Goal: Find specific page/section: Find specific page/section

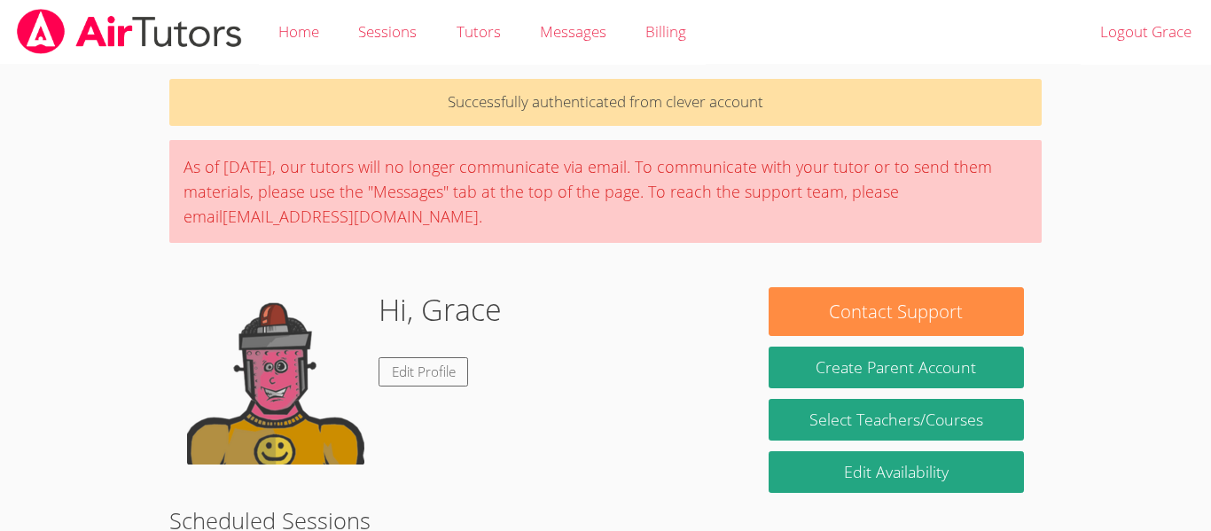
click at [693, 196] on div "As of [DATE], our tutors will no longer communicate via email. To communicate w…" at bounding box center [605, 191] width 873 height 103
click at [691, 182] on div "As of [DATE], our tutors will no longer communicate via email. To communicate w…" at bounding box center [605, 191] width 873 height 103
click at [411, 31] on link "Sessions" at bounding box center [388, 32] width 98 height 65
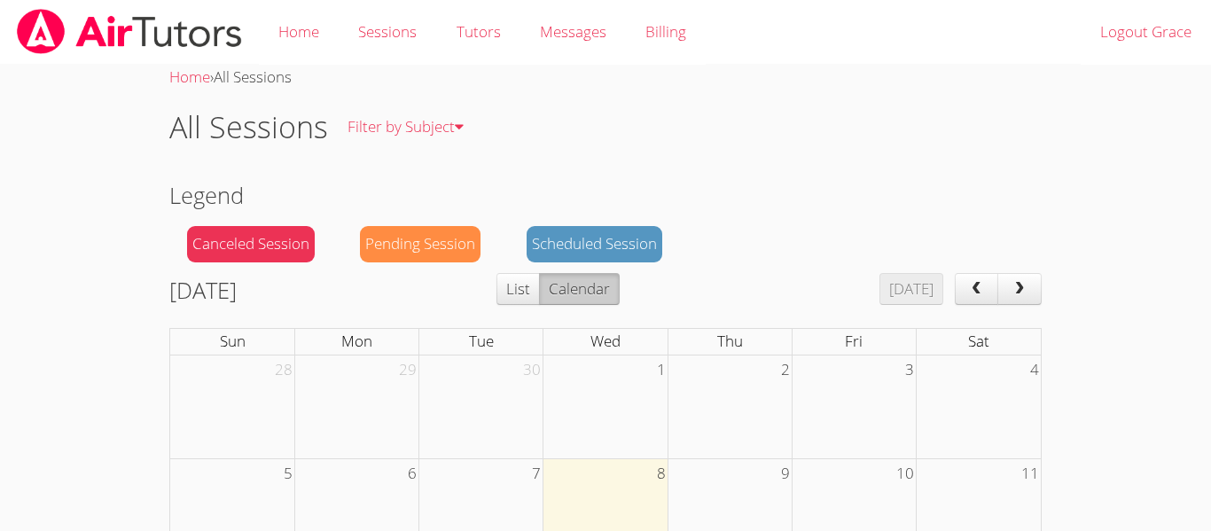
click at [620, 278] on button "Calendar" at bounding box center [579, 289] width 81 height 32
click at [620, 277] on button "Calendar" at bounding box center [579, 289] width 81 height 32
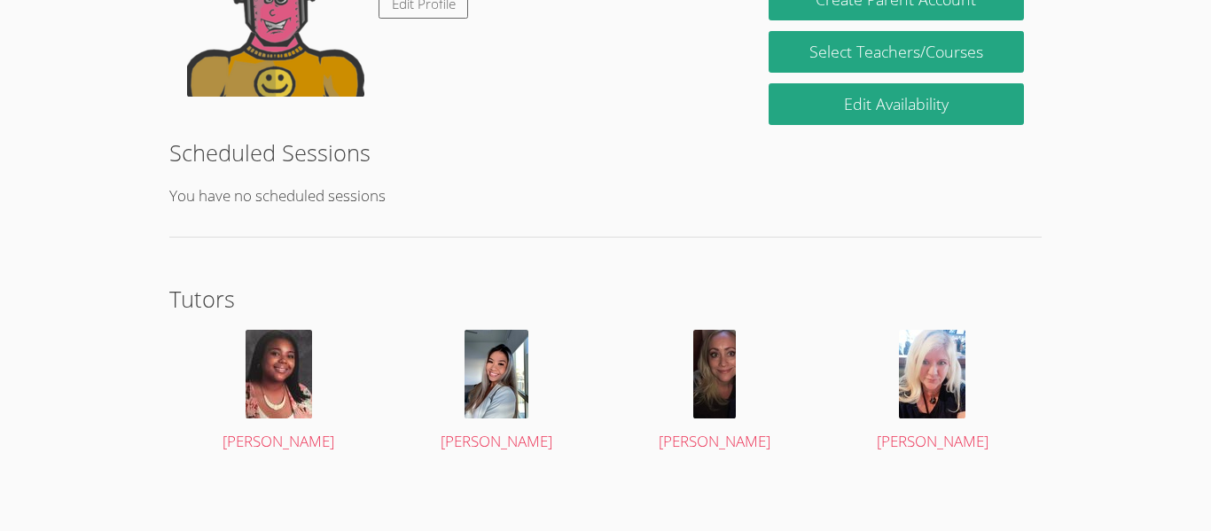
scroll to position [373, 0]
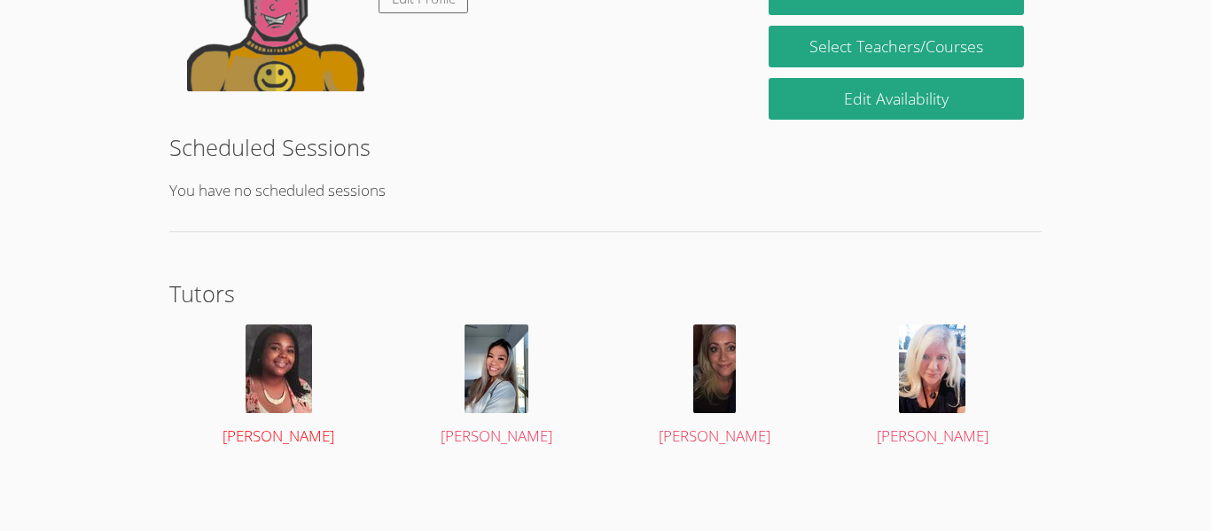
click at [253, 349] on img at bounding box center [279, 369] width 67 height 89
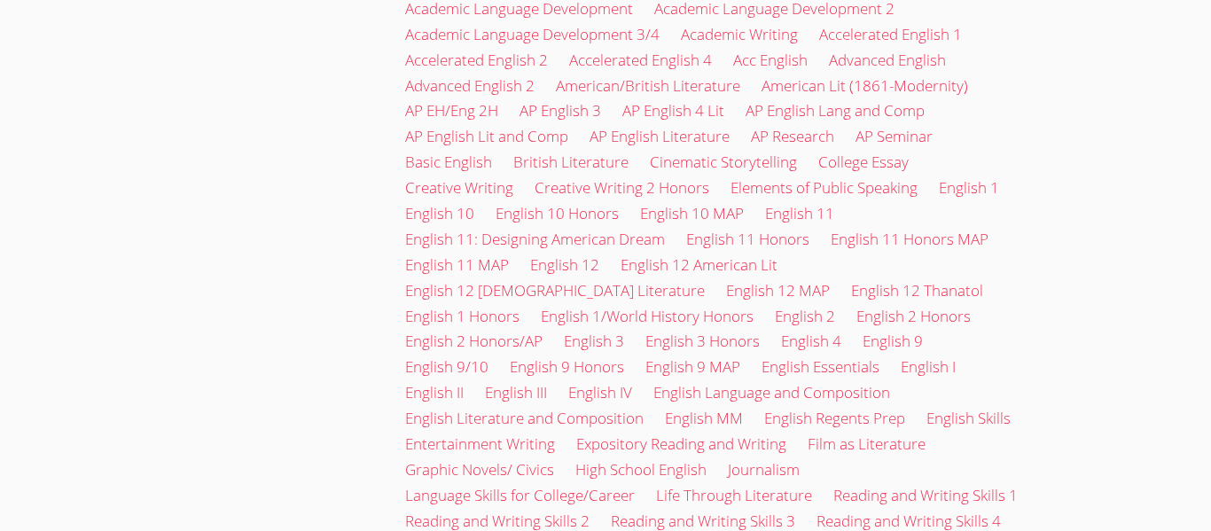
scroll to position [1746, 0]
